Goal: Information Seeking & Learning: Learn about a topic

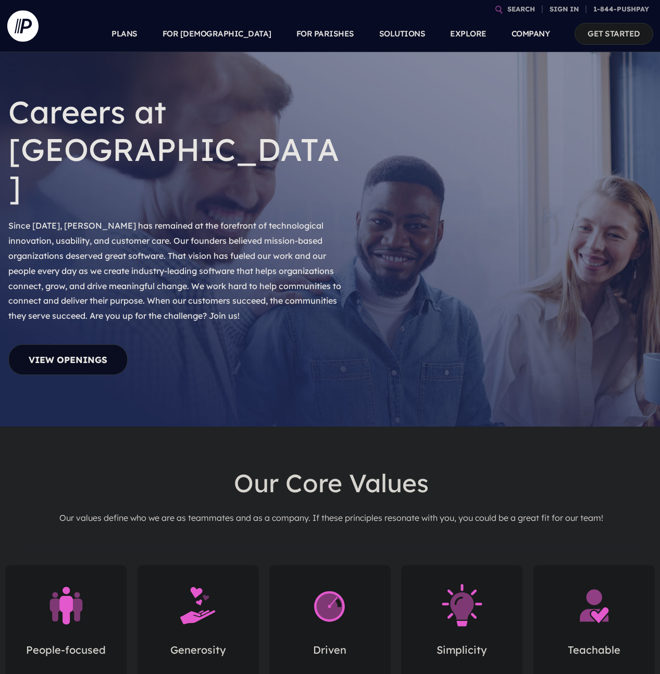
click at [104, 344] on link "View Openings" at bounding box center [67, 359] width 119 height 31
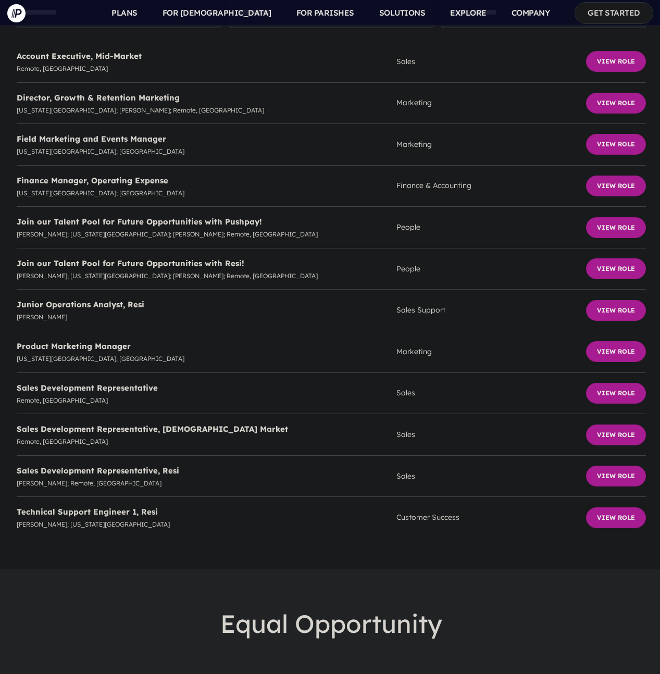
scroll to position [2686, 0]
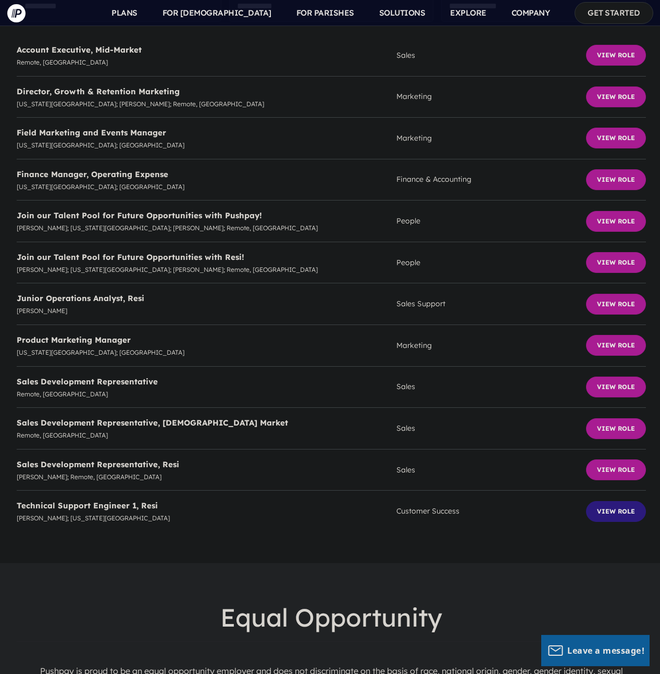
click at [592, 501] on button "View Role" at bounding box center [616, 511] width 60 height 21
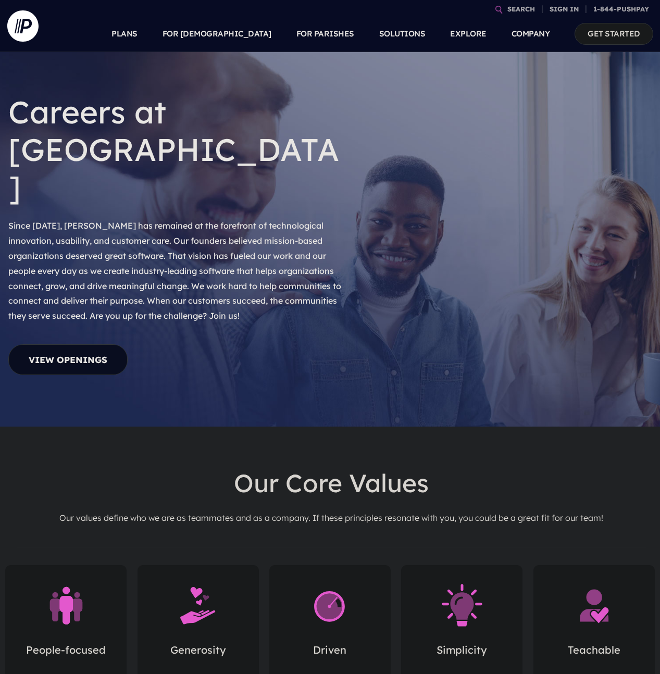
click at [98, 344] on link "View Openings" at bounding box center [67, 359] width 119 height 31
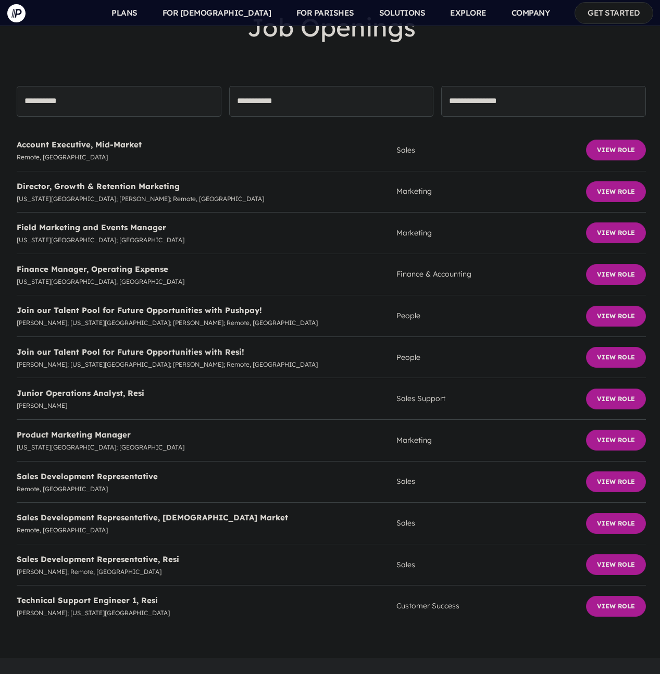
scroll to position [2605, 0]
